Goal: Information Seeking & Learning: Learn about a topic

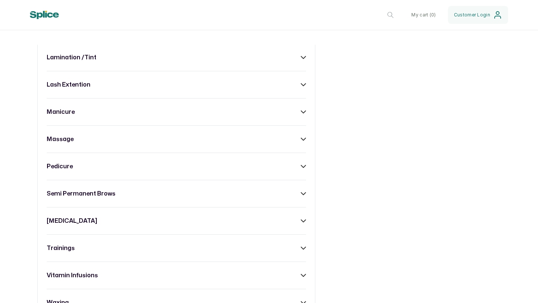
scroll to position [386, 0]
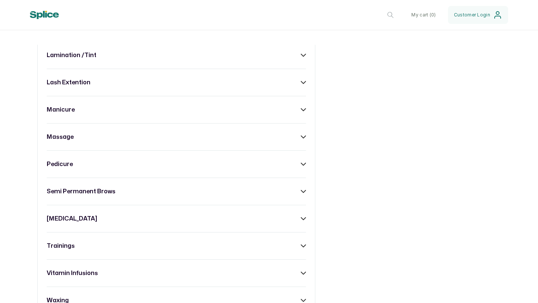
click at [303, 189] on icon at bounding box center [303, 191] width 5 height 5
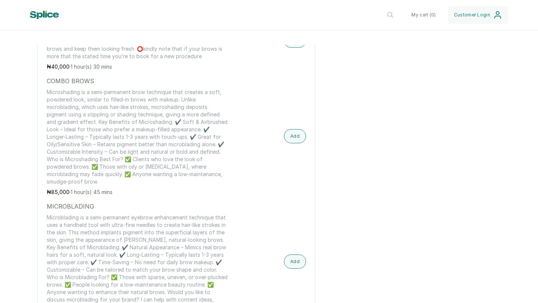
scroll to position [586, 0]
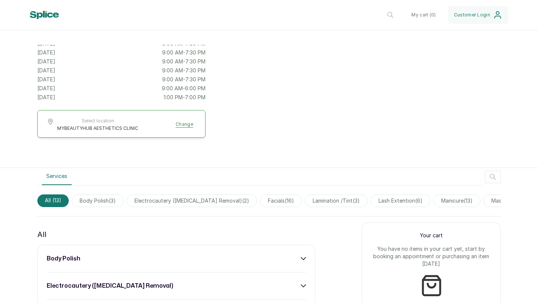
scroll to position [103, 0]
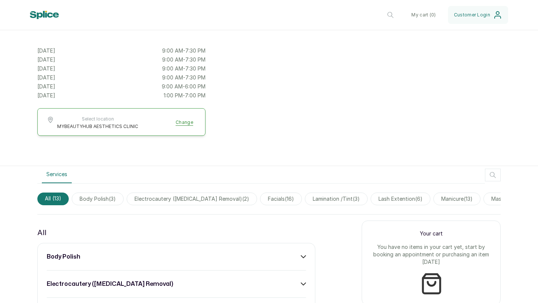
click at [204, 199] on span "electrocautery ([MEDICAL_DATA] removal) ( 2 )" at bounding box center [192, 199] width 130 height 13
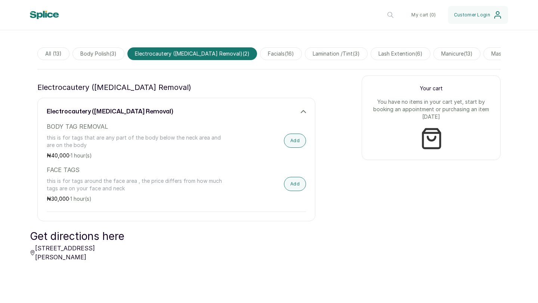
scroll to position [249, 0]
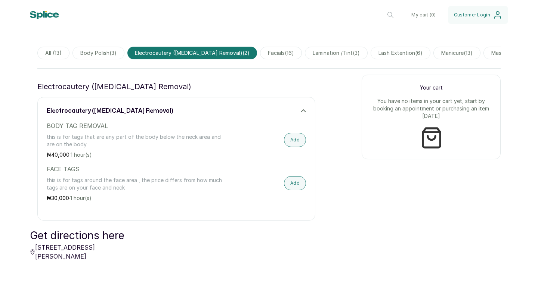
click at [260, 54] on span "facials ( 16 )" at bounding box center [281, 53] width 42 height 13
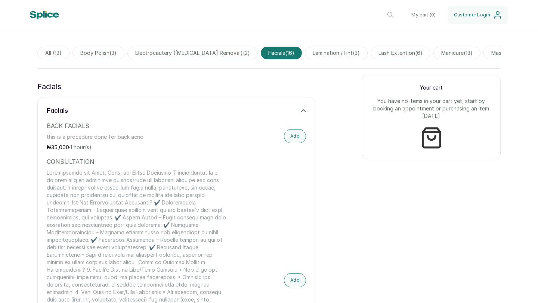
click at [310, 53] on span "lamination /tint ( 3 )" at bounding box center [336, 53] width 63 height 13
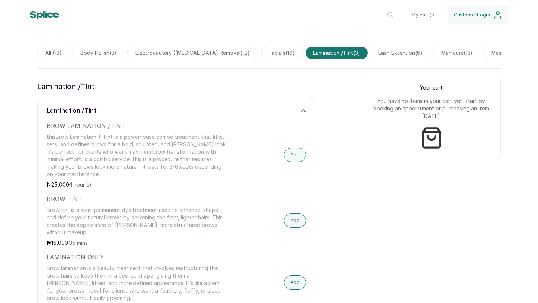
click at [374, 52] on span "lash extention ( 6 )" at bounding box center [401, 53] width 60 height 13
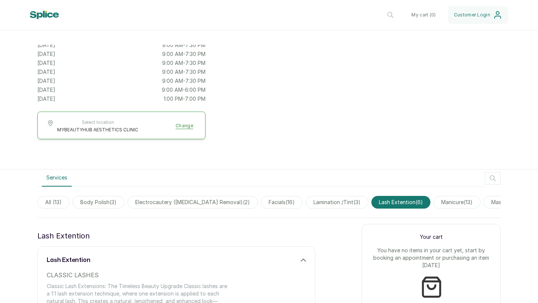
scroll to position [102, 0]
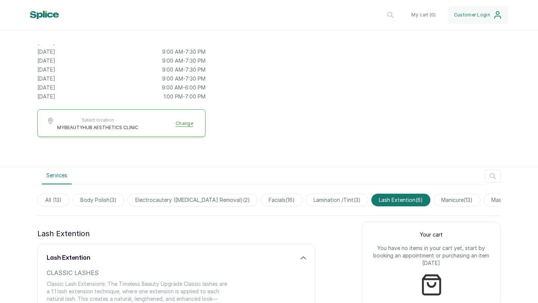
click at [312, 200] on span "lamination /tint ( 3 )" at bounding box center [337, 200] width 63 height 13
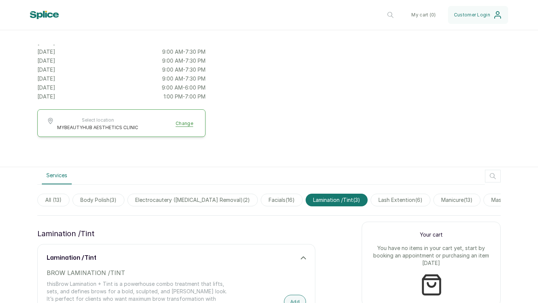
click at [195, 200] on span "electrocautery ([MEDICAL_DATA] removal) ( 2 )" at bounding box center [192, 200] width 130 height 13
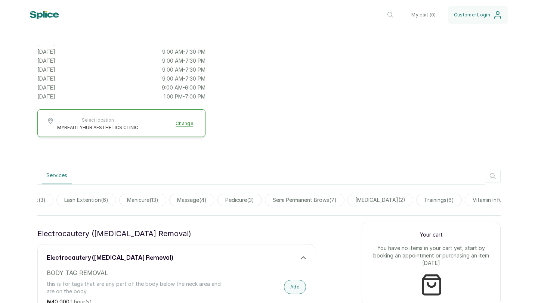
scroll to position [0, 315]
click at [322, 199] on span "semi permanent brows ( 7 )" at bounding box center [305, 200] width 80 height 13
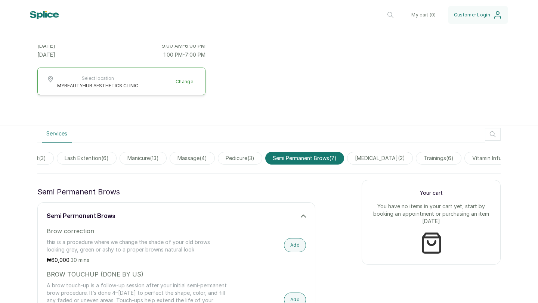
scroll to position [140, 0]
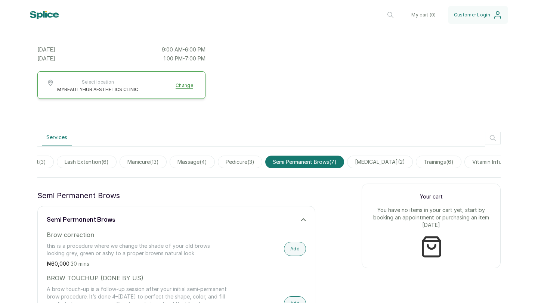
click at [303, 219] on icon at bounding box center [303, 219] width 5 height 5
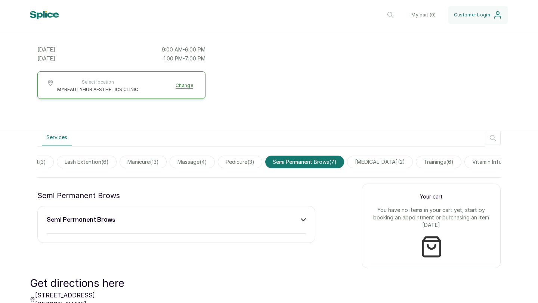
click at [303, 219] on icon at bounding box center [303, 219] width 5 height 5
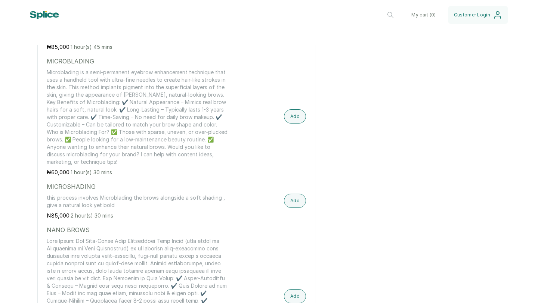
scroll to position [543, 0]
